Goal: Find specific page/section: Find specific page/section

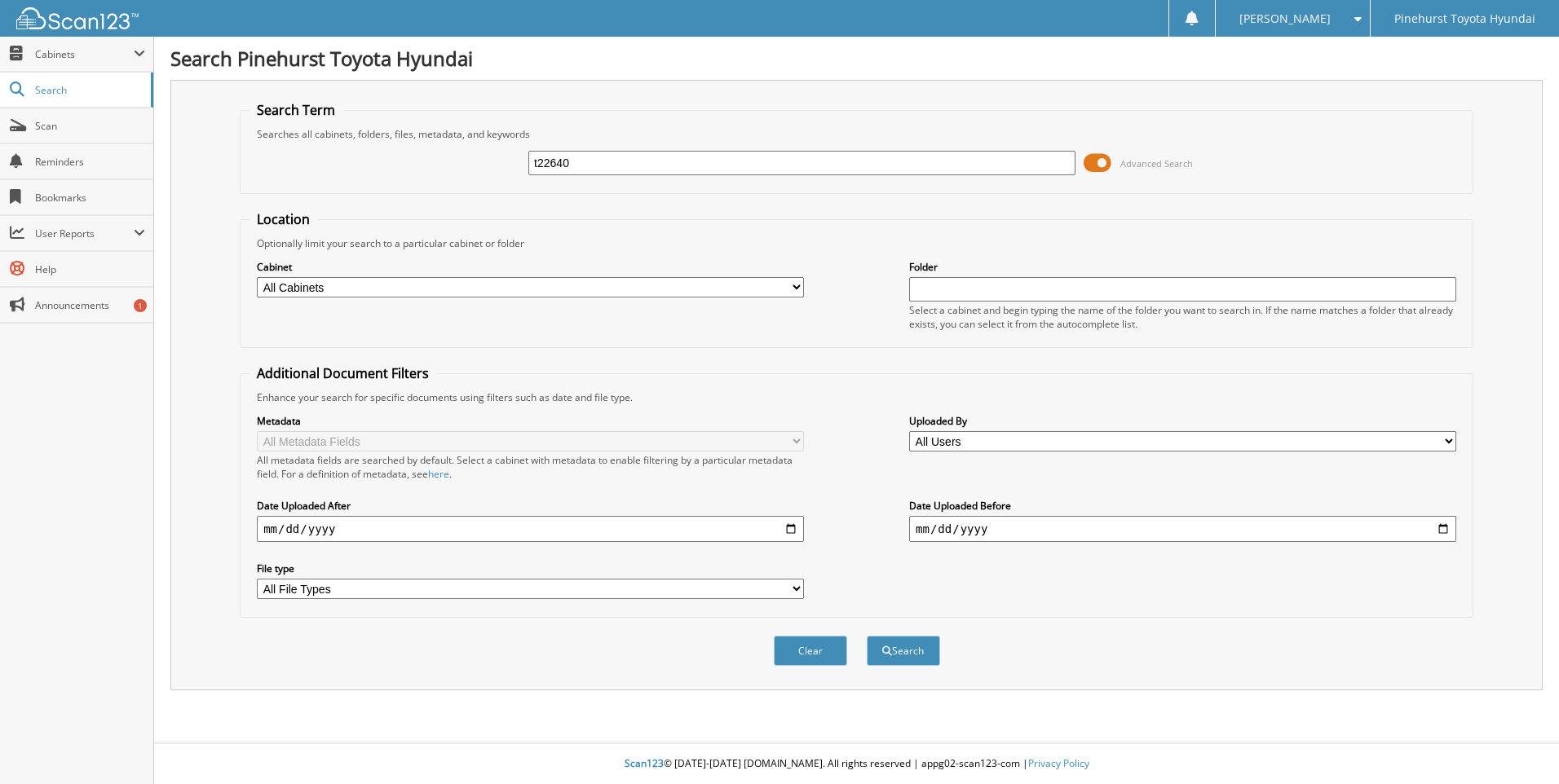
type input "t22640"
click at [867, 636] on button "Search" at bounding box center [904, 651] width 74 height 30
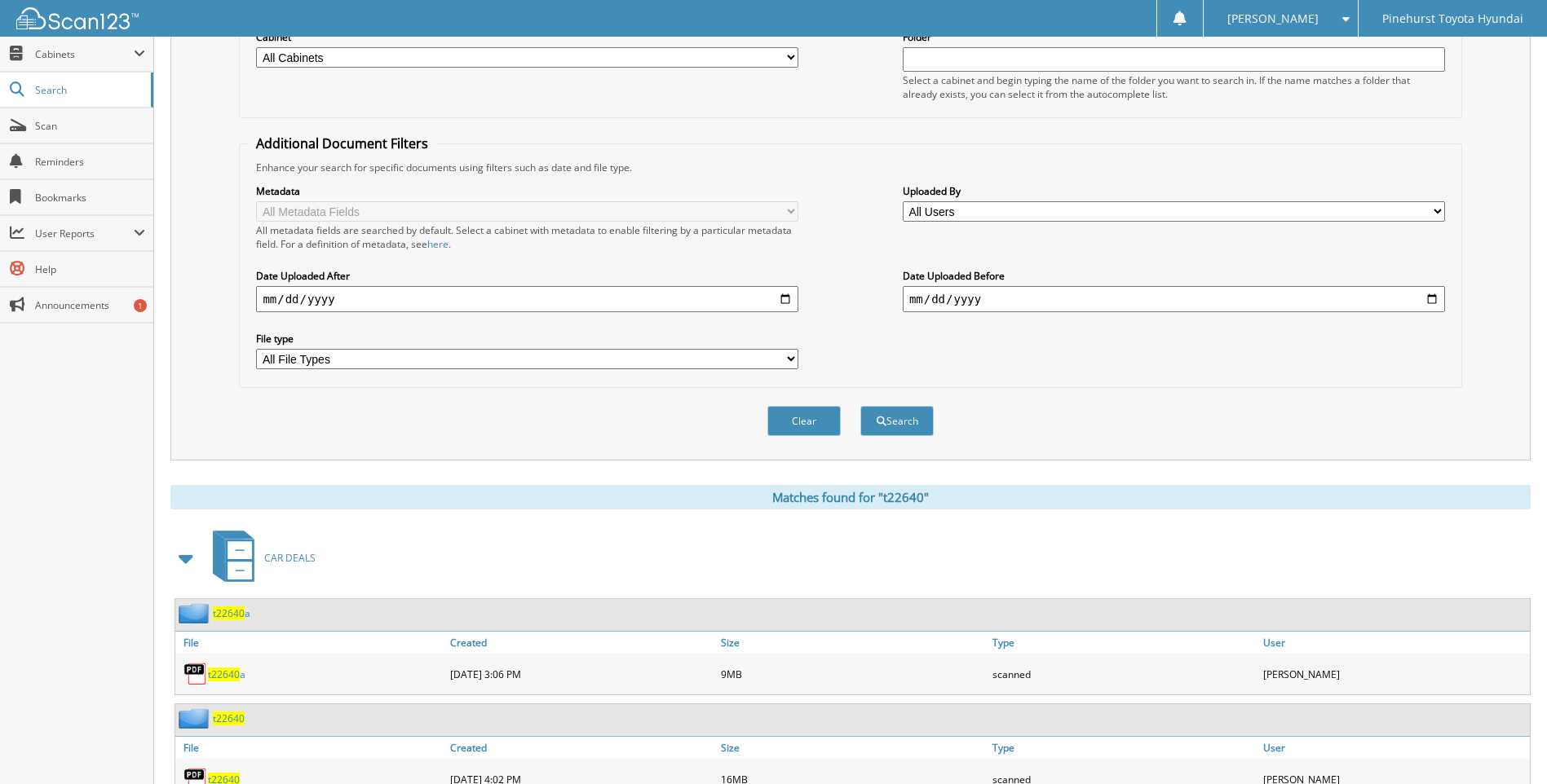
scroll to position [408, 0]
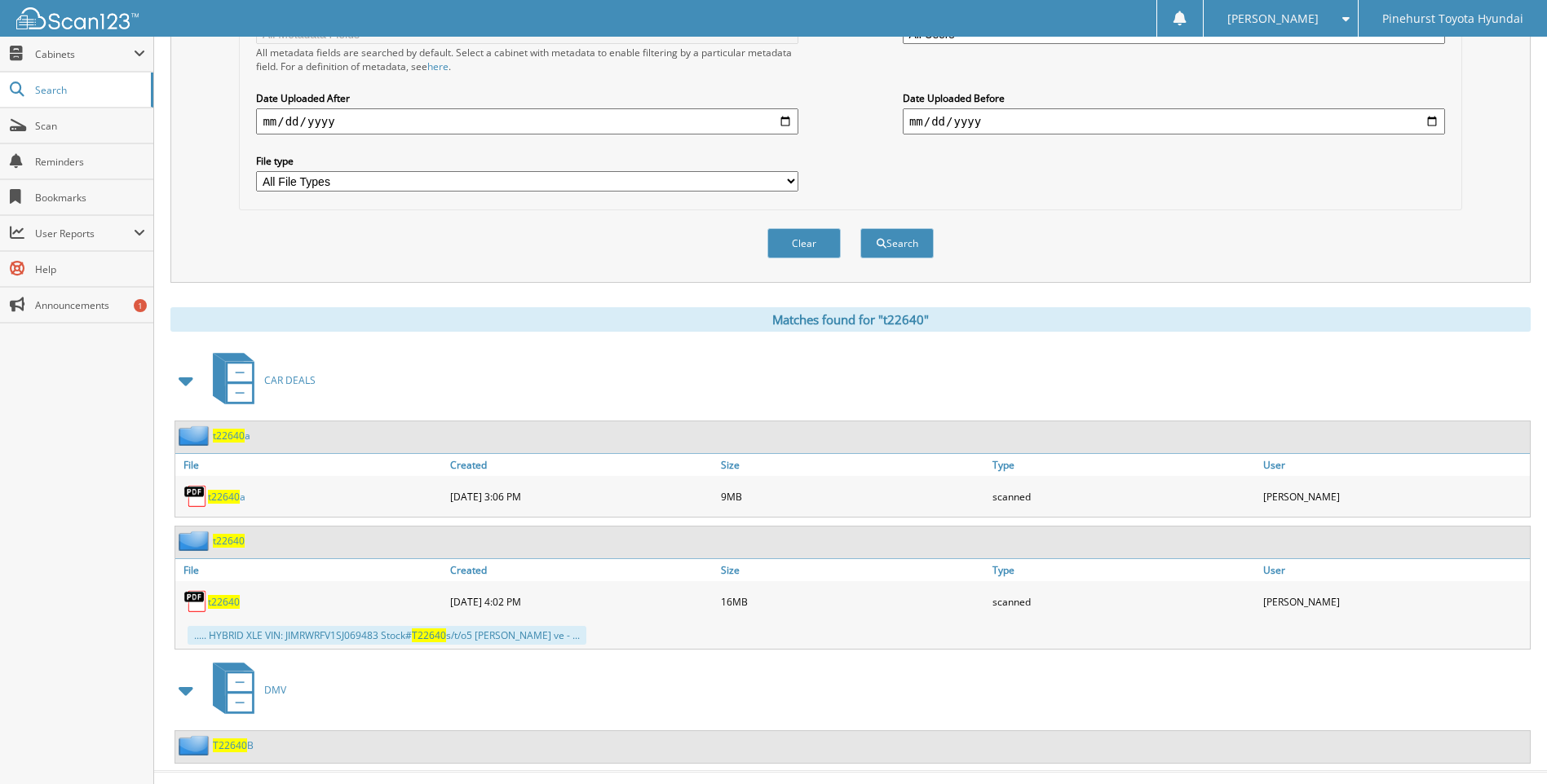
click at [235, 495] on span "t22640" at bounding box center [224, 496] width 32 height 14
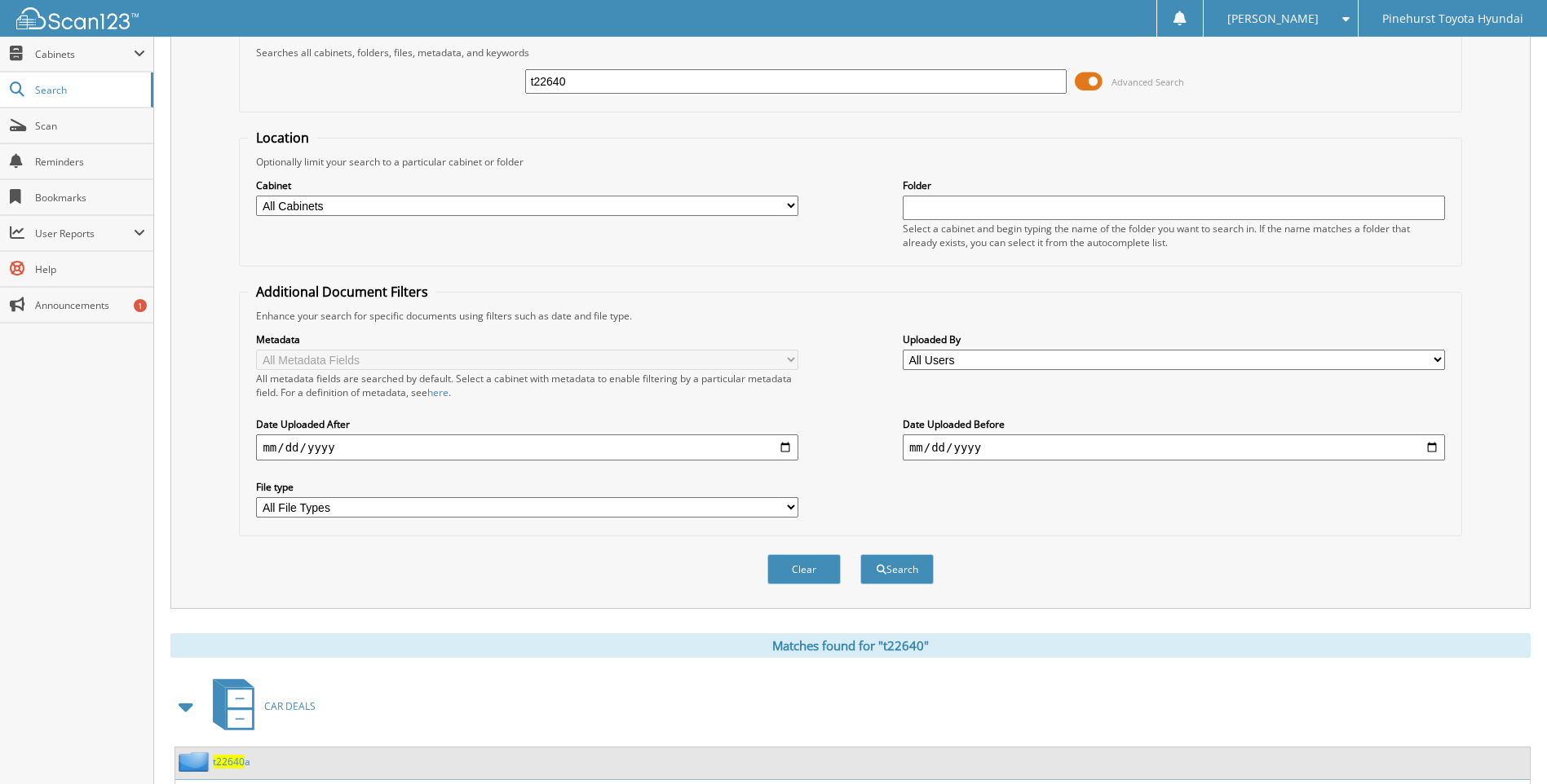
scroll to position [0, 0]
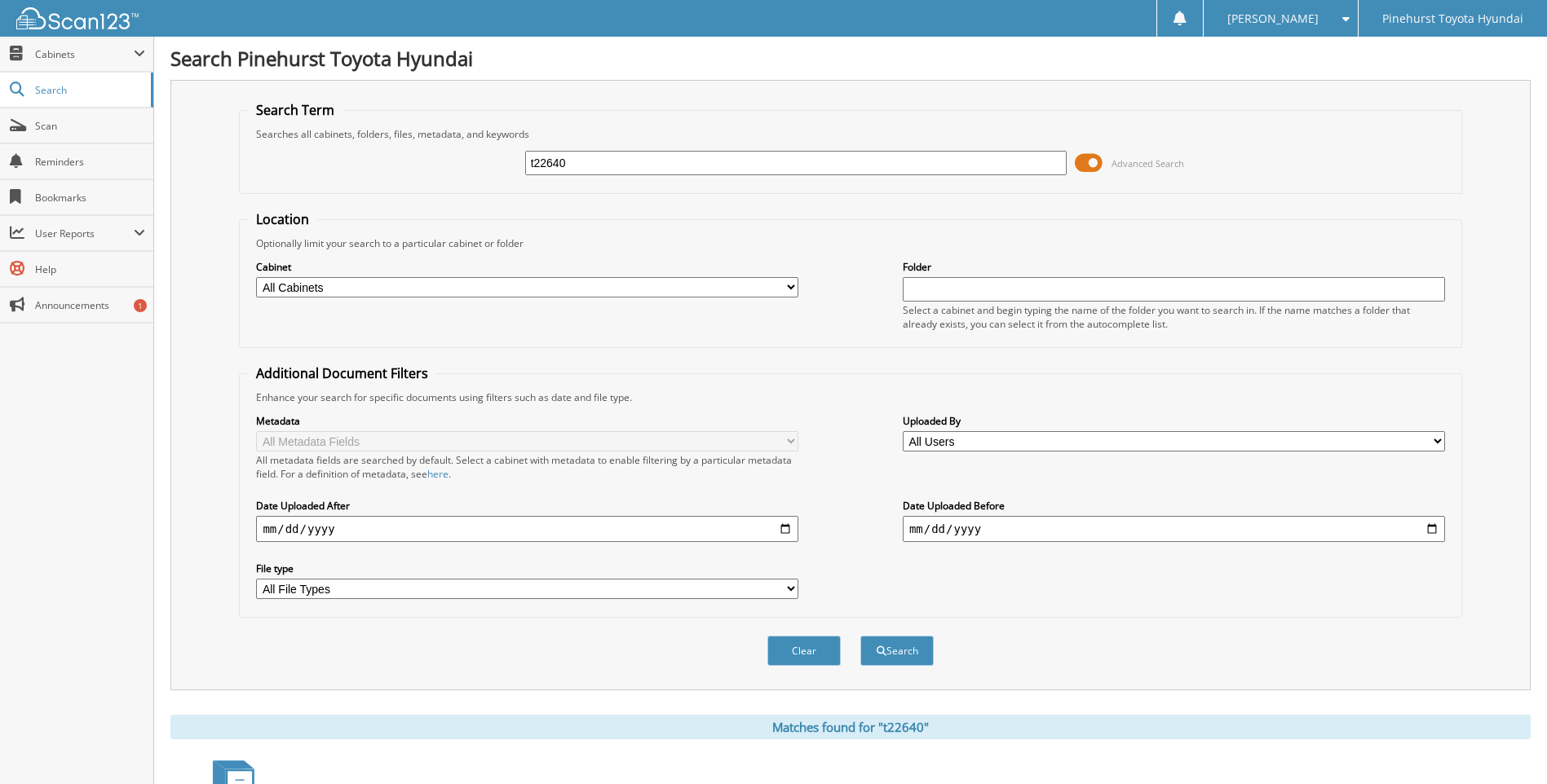
drag, startPoint x: 616, startPoint y: 157, endPoint x: 261, endPoint y: 239, distance: 364.3
click at [261, 239] on form "Search Term Searches all cabinets, folders, files, metadata, and keywords t2264…" at bounding box center [850, 392] width 1223 height 583
type input "t22640"
click at [861, 636] on button "Search" at bounding box center [898, 651] width 74 height 30
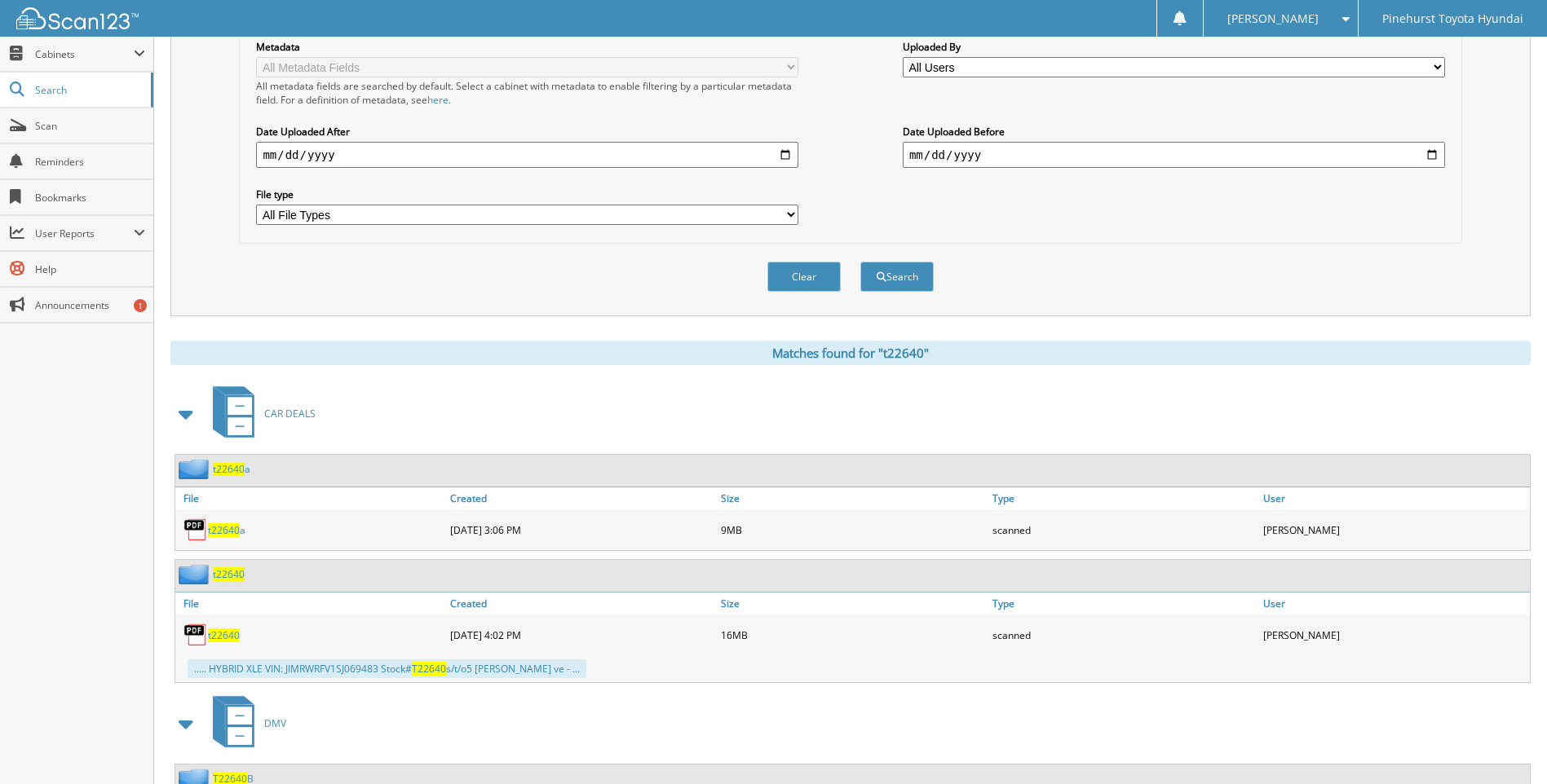
scroll to position [408, 0]
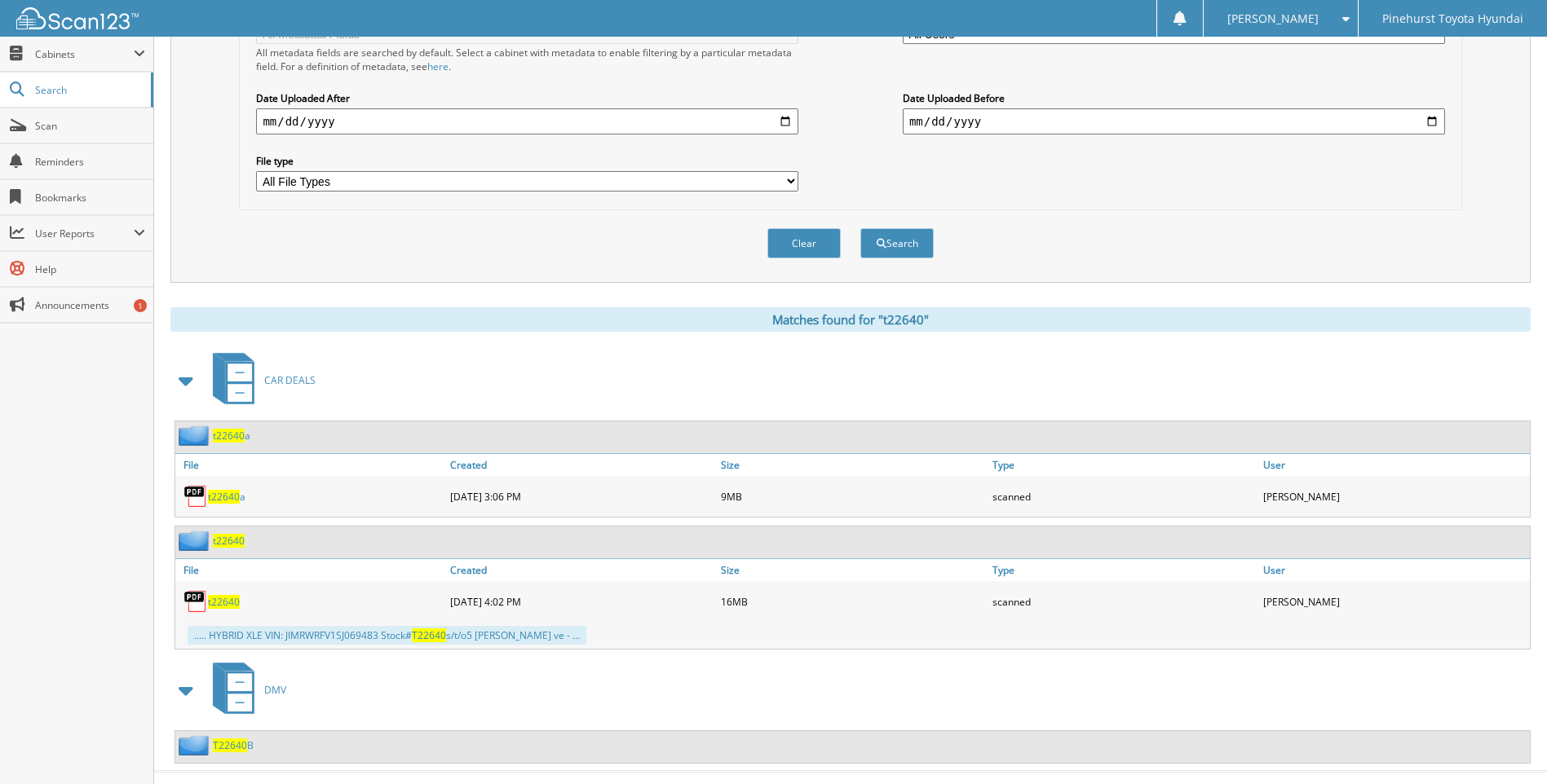
click at [219, 436] on span "t22640" at bounding box center [229, 436] width 32 height 14
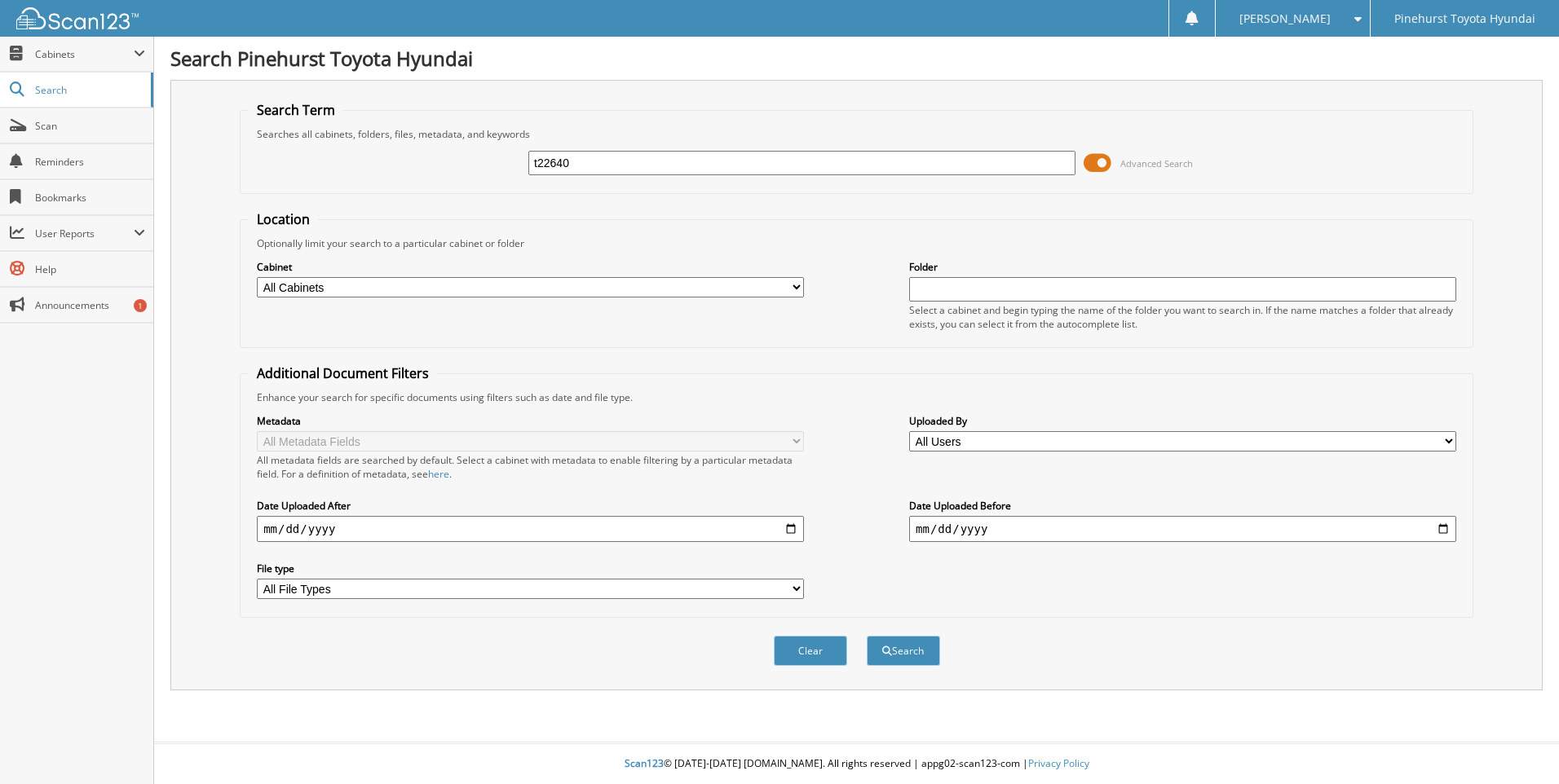
type input "t22640"
click at [867, 636] on button "Search" at bounding box center [904, 651] width 74 height 30
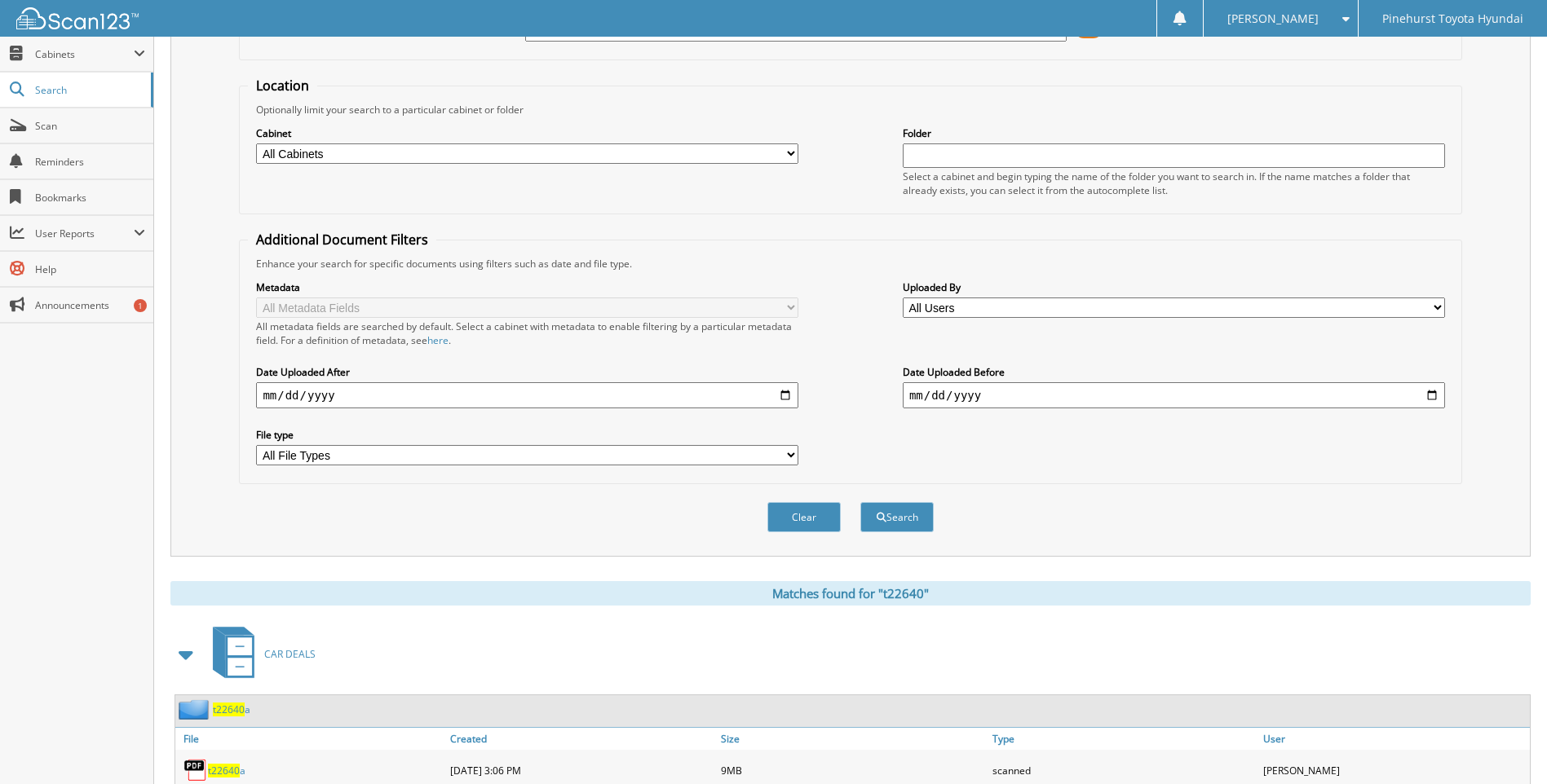
scroll to position [437, 0]
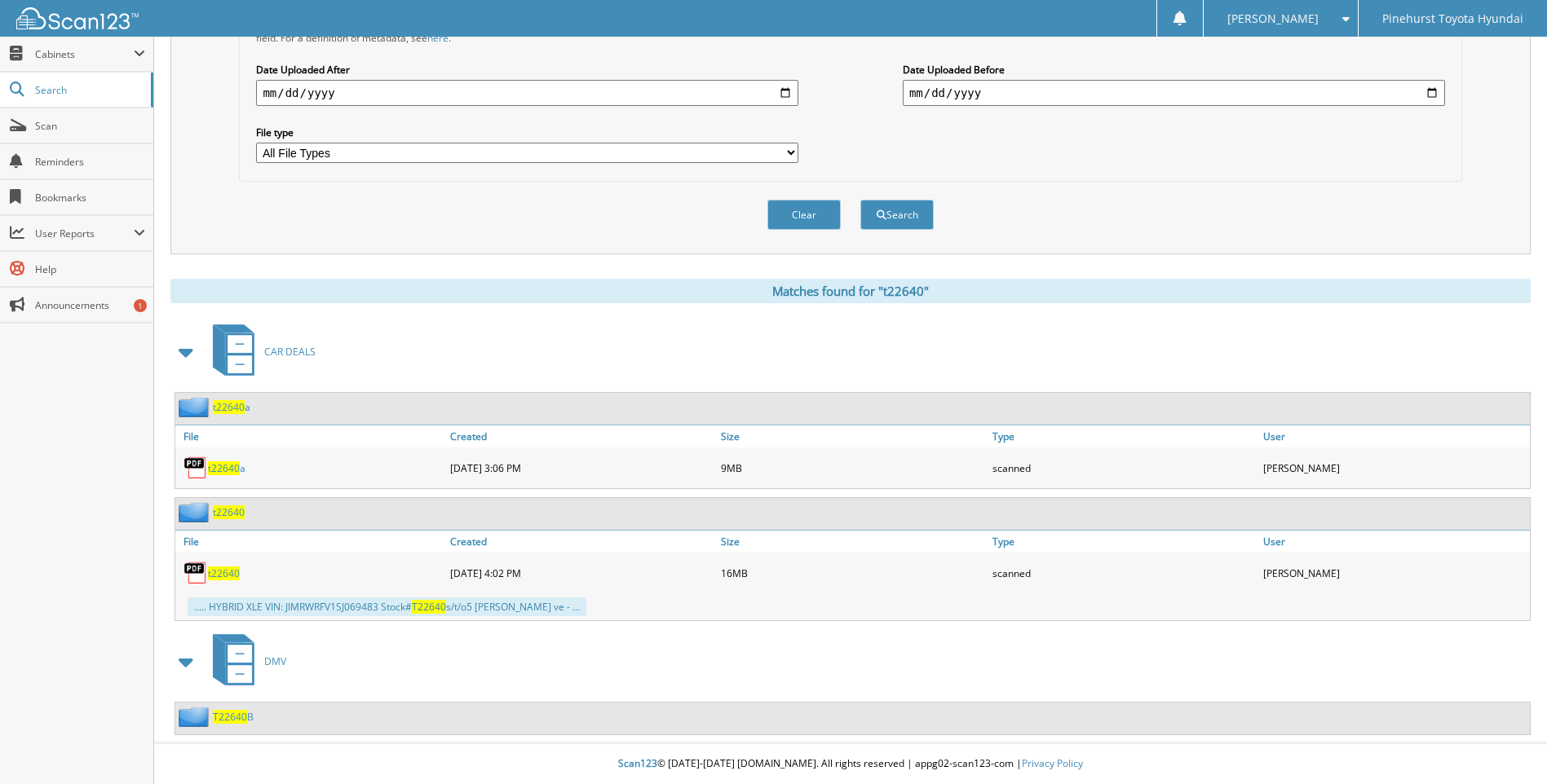
click at [214, 570] on span "t22640" at bounding box center [224, 574] width 32 height 14
